Goal: Check status: Check status

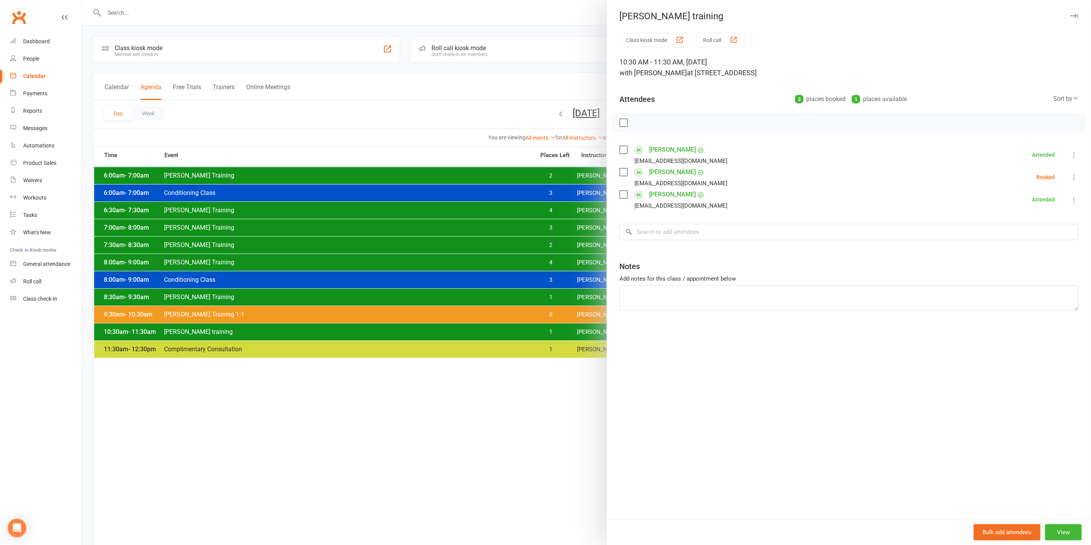
click at [543, 83] on div at bounding box center [586, 272] width 1009 height 545
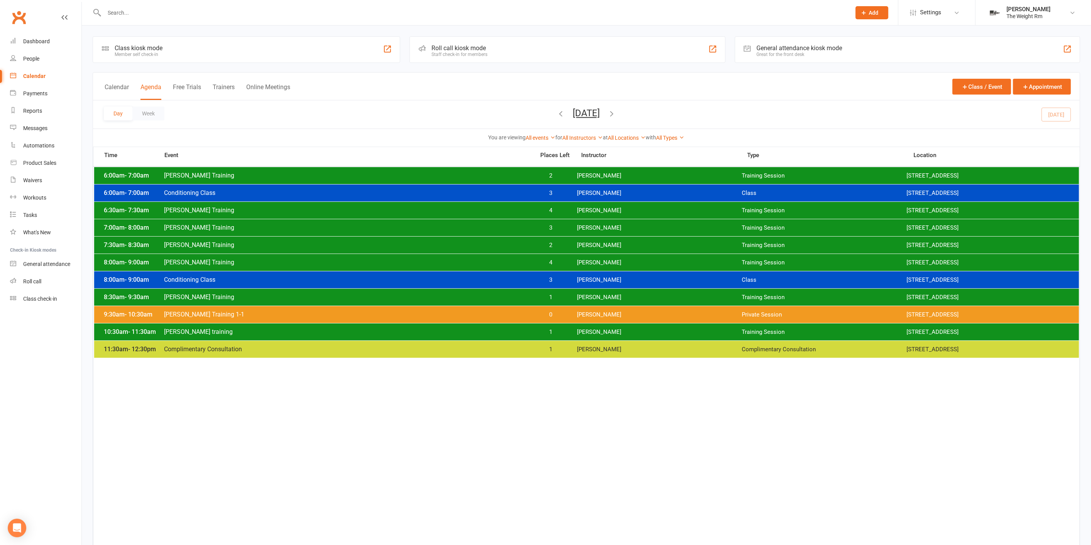
click at [656, 113] on div "Day Week [DATE] [DATE] Sun Mon Tue Wed Thu Fri Sat 31 01 02 03 04 05 06 07 08 0…" at bounding box center [586, 114] width 986 height 28
click at [655, 113] on div "Day Week [DATE] [DATE] Sun Mon Tue Wed Thu Fri Sat 31 01 02 03 04 05 06 07 08 0…" at bounding box center [586, 114] width 986 height 28
click at [616, 114] on icon "button" at bounding box center [612, 113] width 8 height 8
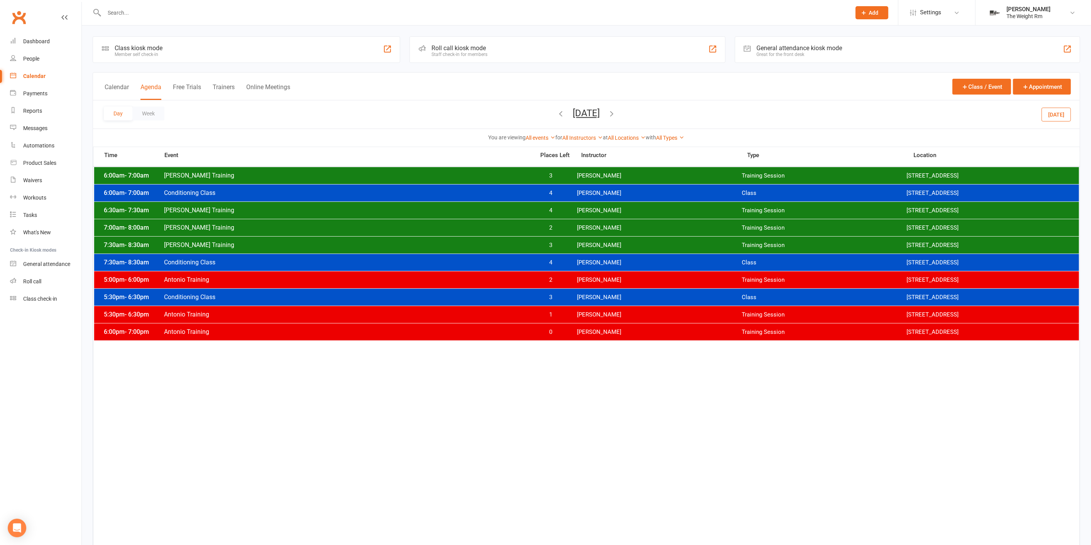
click at [608, 240] on div "7:30am - 8:30am [PERSON_NAME] Training 3 [PERSON_NAME] Training Session [STREET…" at bounding box center [586, 244] width 985 height 17
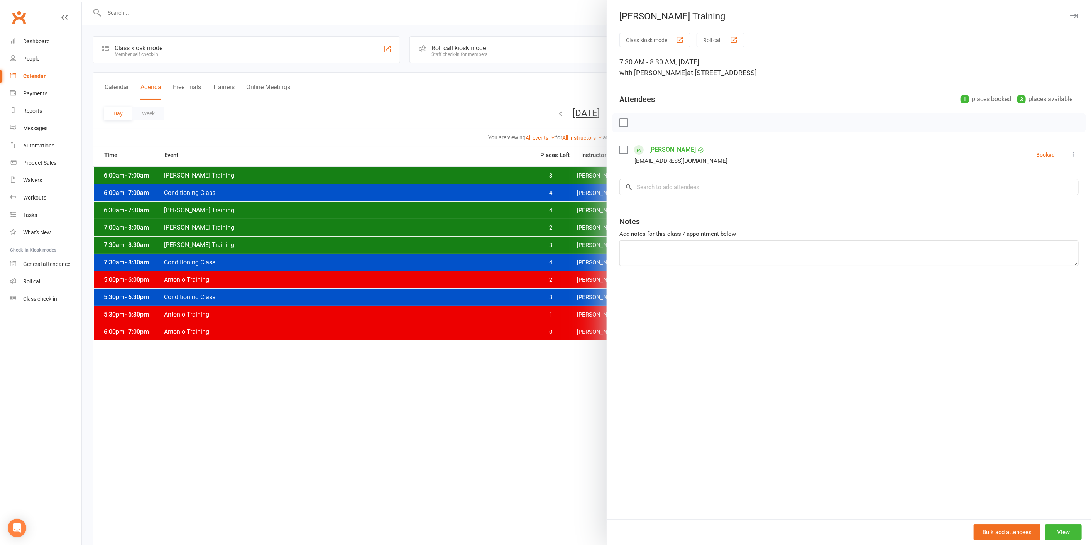
click at [548, 244] on div at bounding box center [586, 272] width 1009 height 545
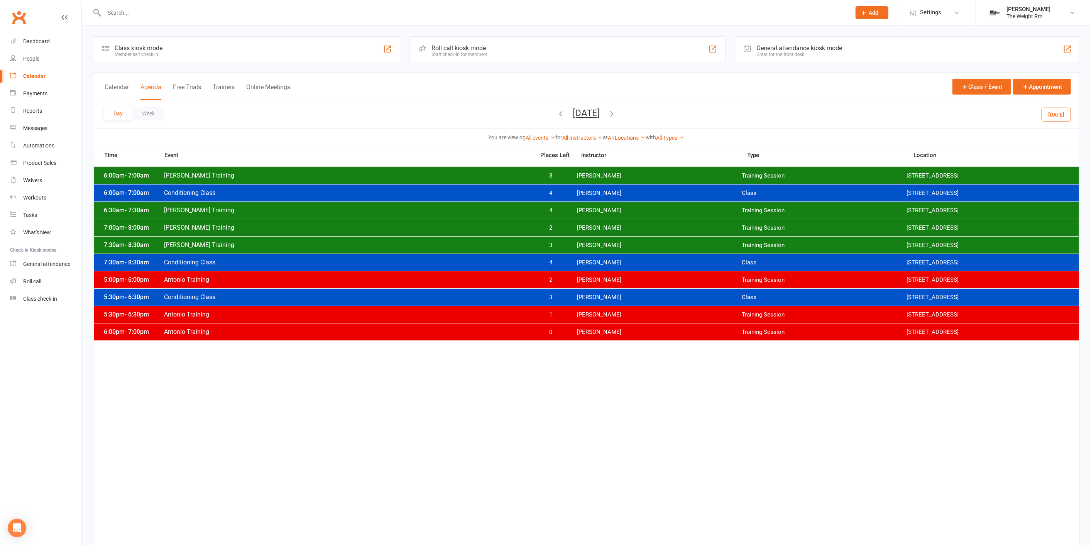
click at [563, 226] on span "2" at bounding box center [550, 227] width 41 height 7
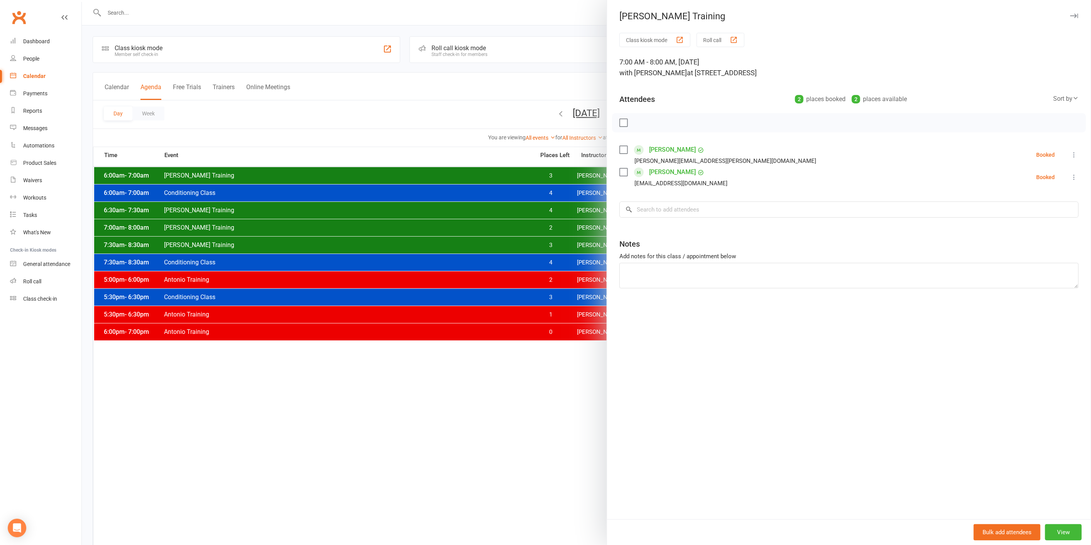
drag, startPoint x: 545, startPoint y: 228, endPoint x: 549, endPoint y: 223, distance: 6.4
click at [545, 228] on div at bounding box center [586, 272] width 1009 height 545
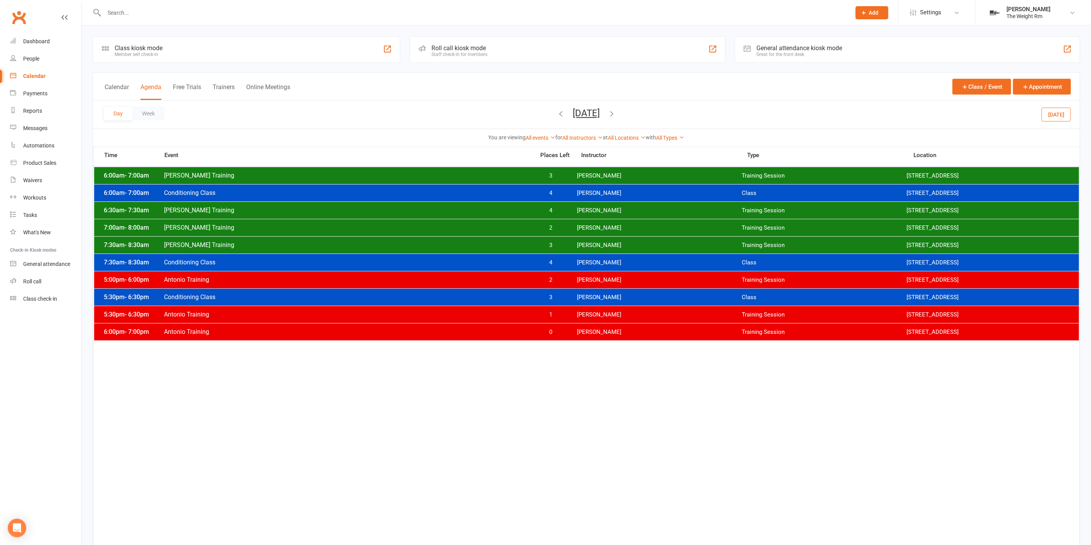
click at [564, 182] on div "6:00am - 7:00am [PERSON_NAME] Training 3 [PERSON_NAME] Training Session [STREET…" at bounding box center [586, 175] width 985 height 17
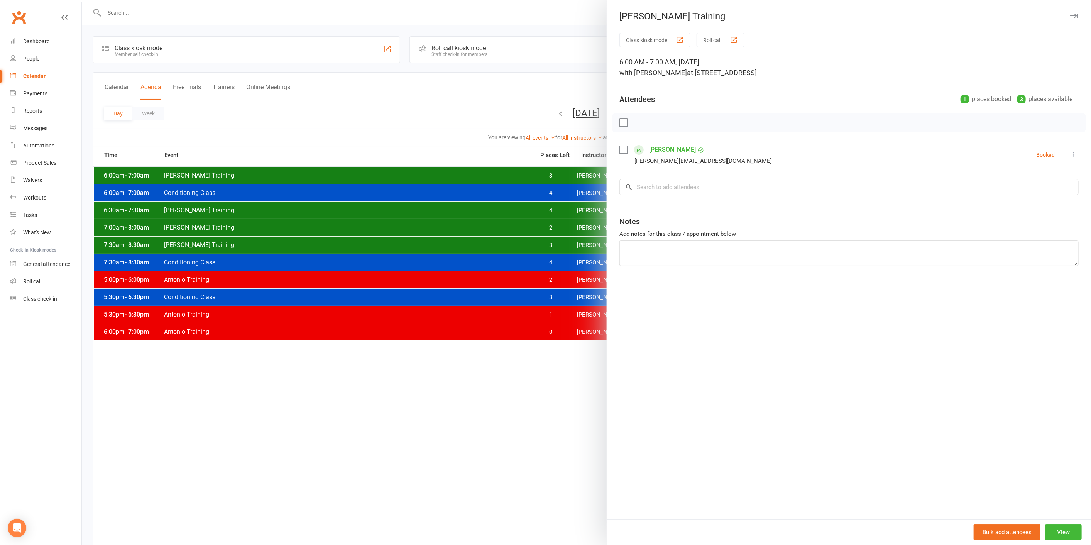
click at [561, 178] on div at bounding box center [586, 272] width 1009 height 545
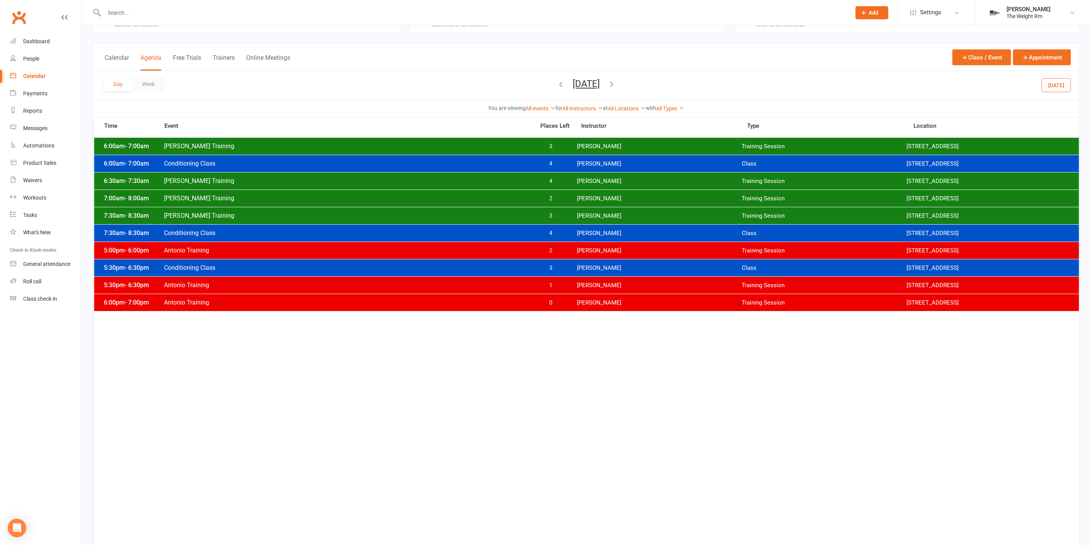
scroll to position [43, 0]
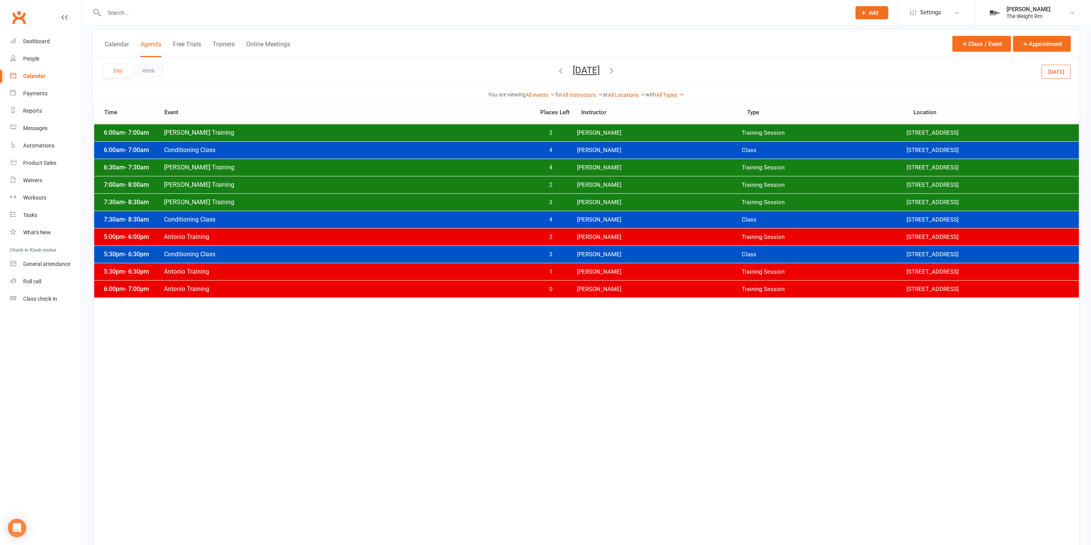
click at [555, 289] on span "0" at bounding box center [550, 288] width 41 height 7
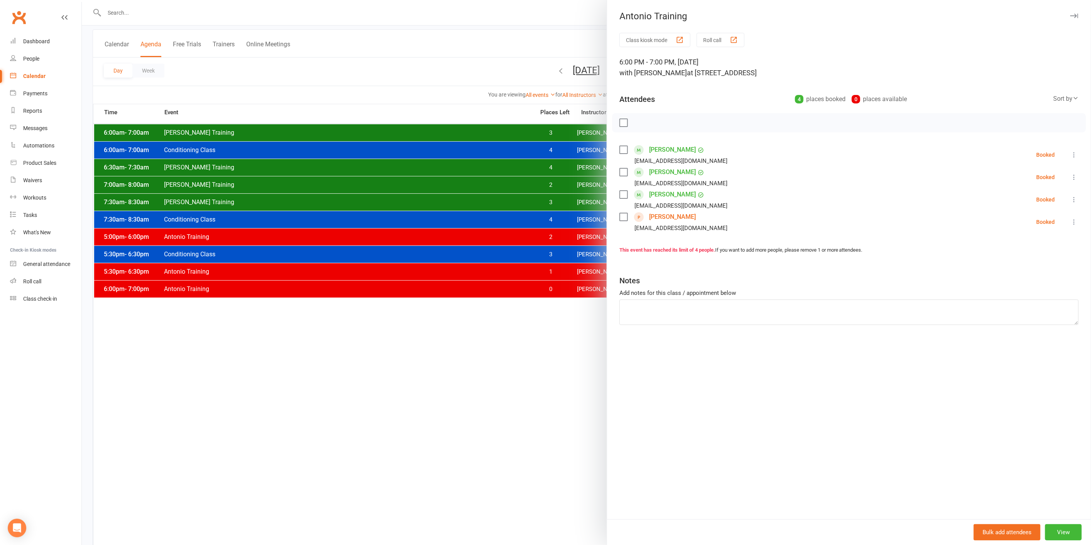
drag, startPoint x: 549, startPoint y: 288, endPoint x: 525, endPoint y: 235, distance: 58.3
click at [551, 288] on div at bounding box center [586, 272] width 1009 height 545
